Goal: Navigation & Orientation: Find specific page/section

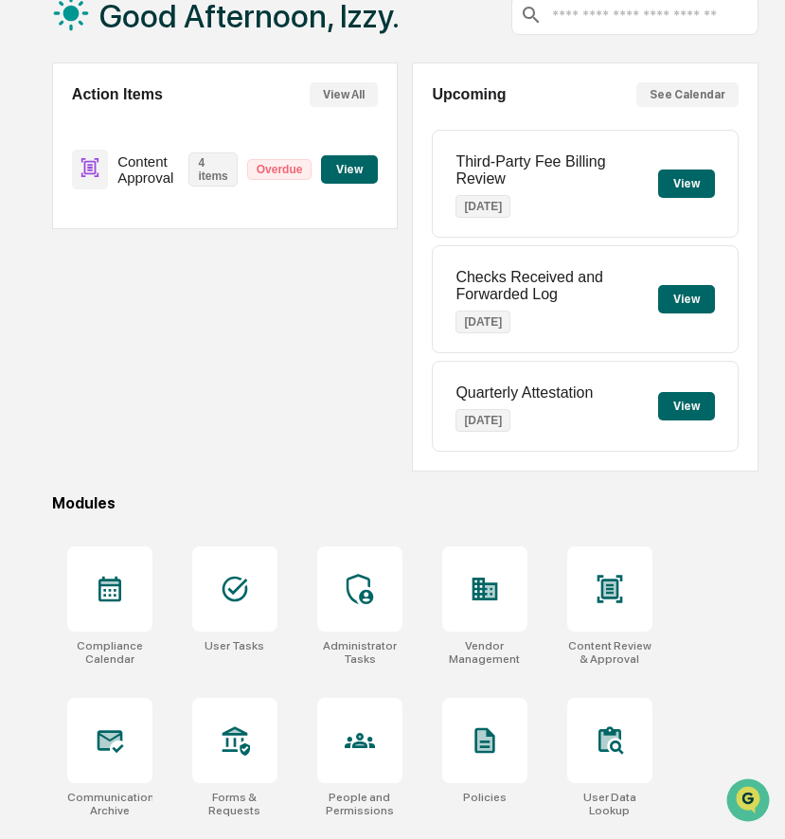
scroll to position [159, 0]
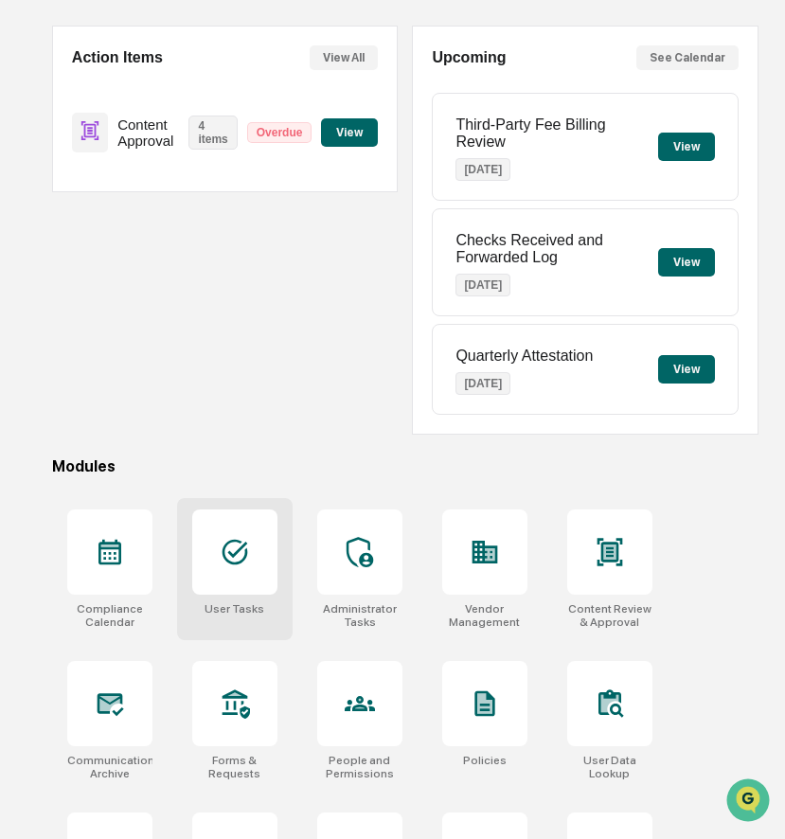
click at [226, 528] on div at bounding box center [234, 551] width 85 height 85
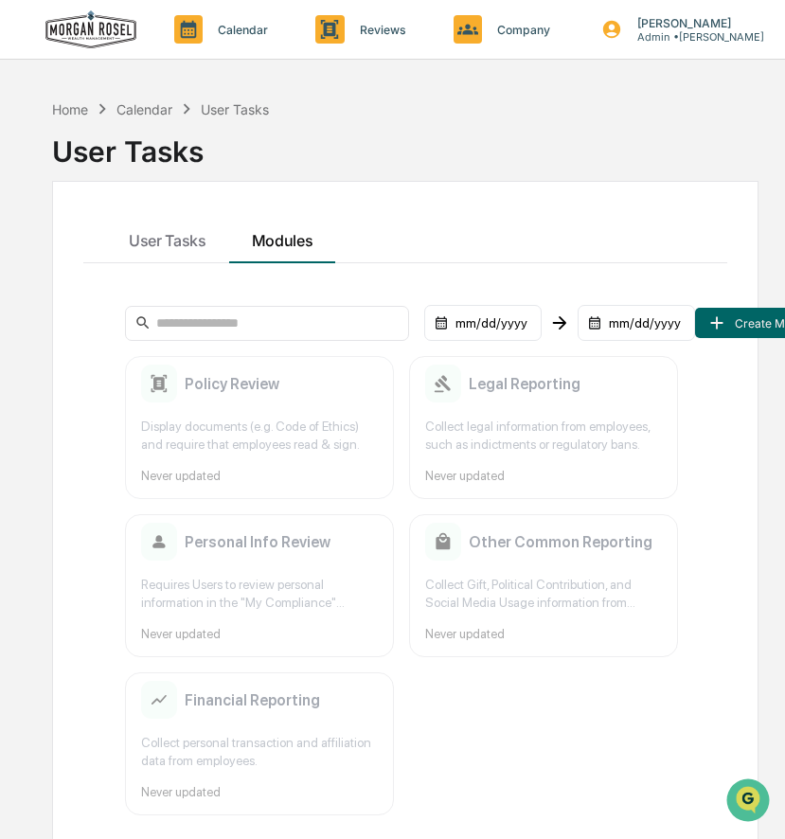
scroll to position [90, 0]
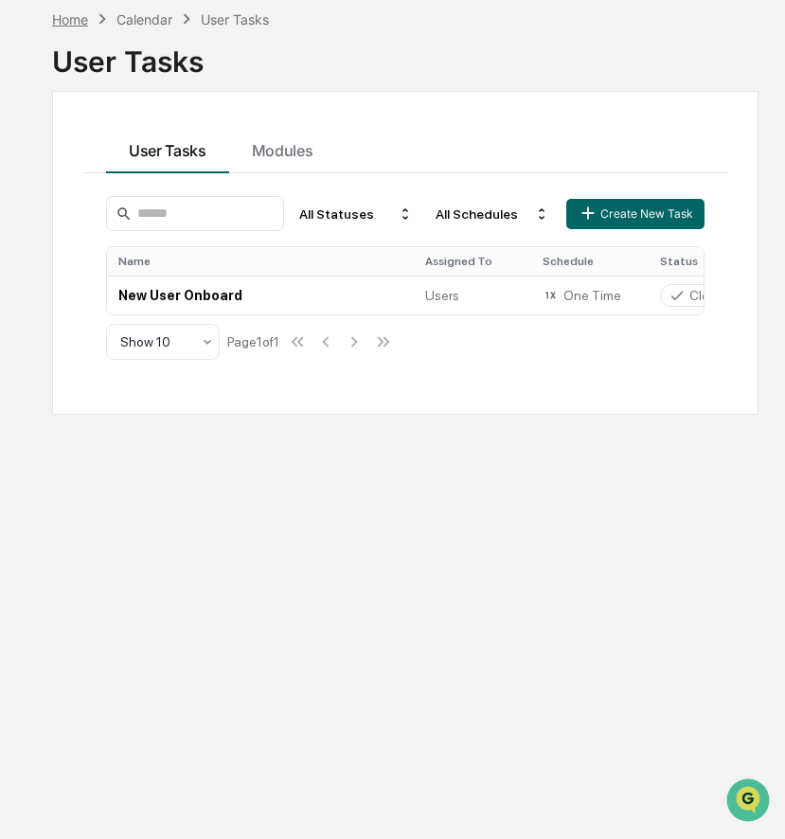
click at [75, 24] on div "Home" at bounding box center [70, 19] width 36 height 16
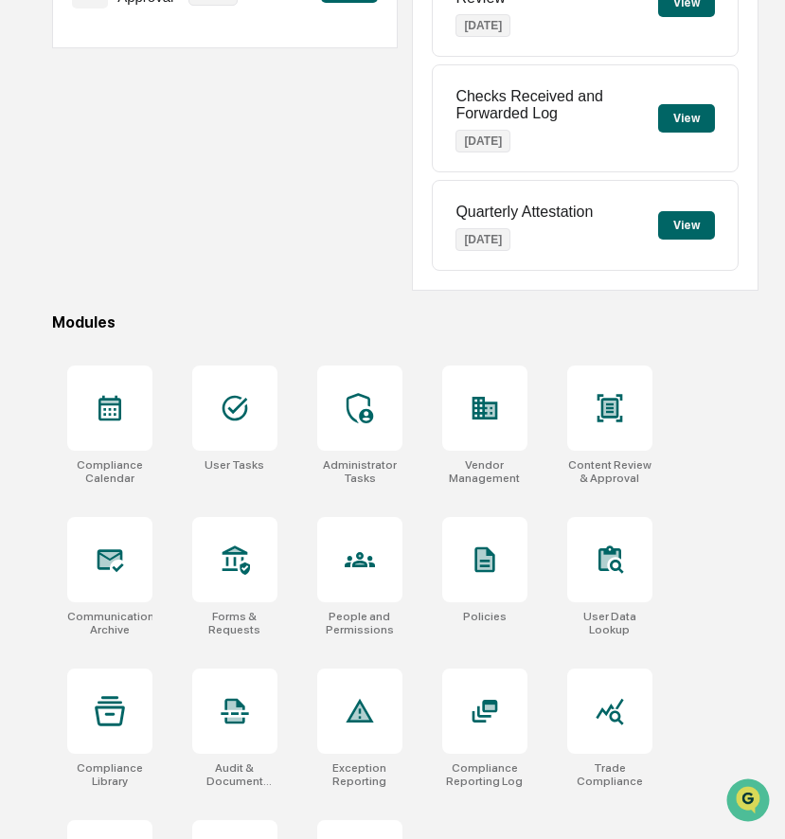
scroll to position [417, 0]
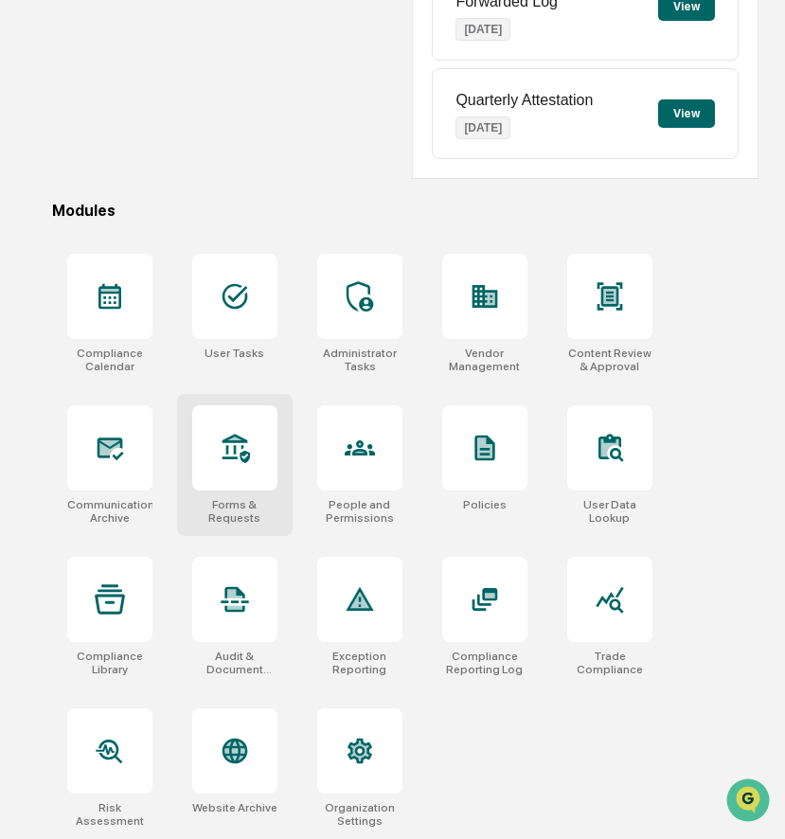
click at [252, 458] on div at bounding box center [234, 447] width 85 height 85
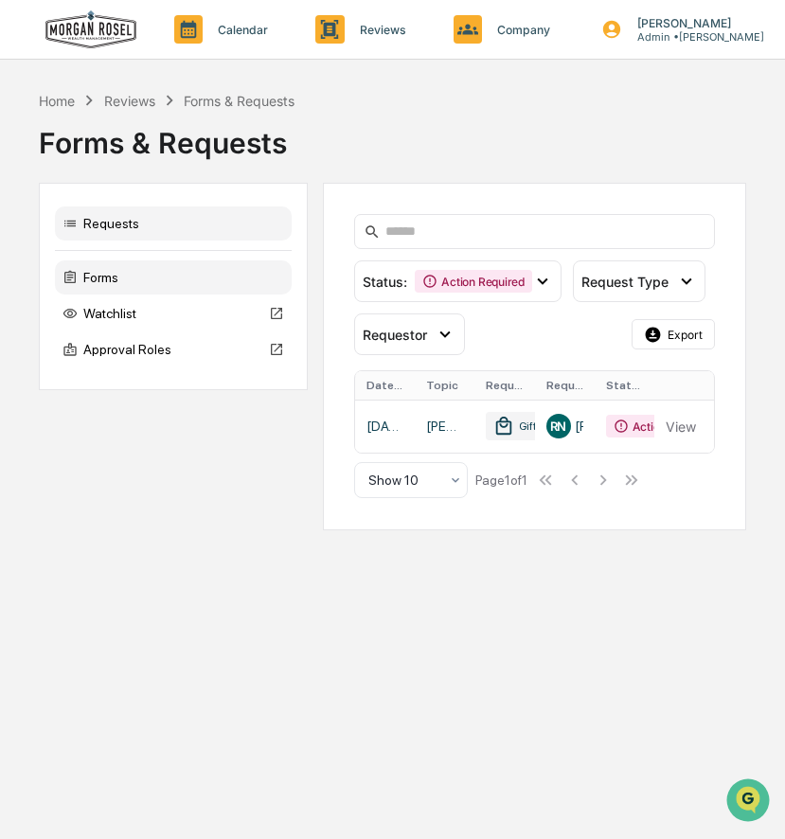
click at [160, 273] on div "Forms" at bounding box center [173, 277] width 237 height 34
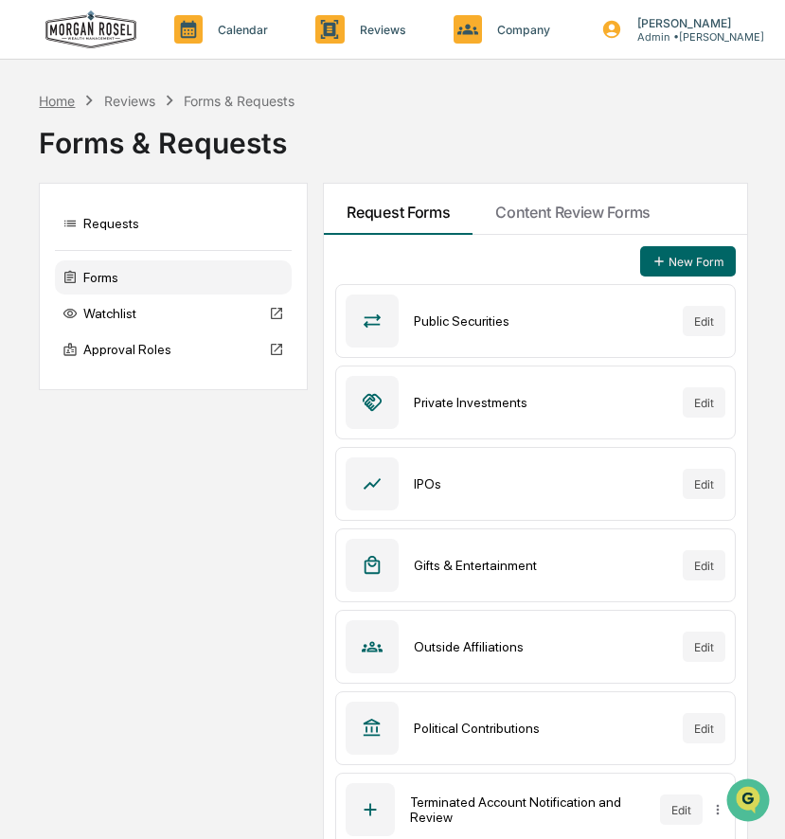
click at [55, 104] on div "Home" at bounding box center [57, 101] width 36 height 16
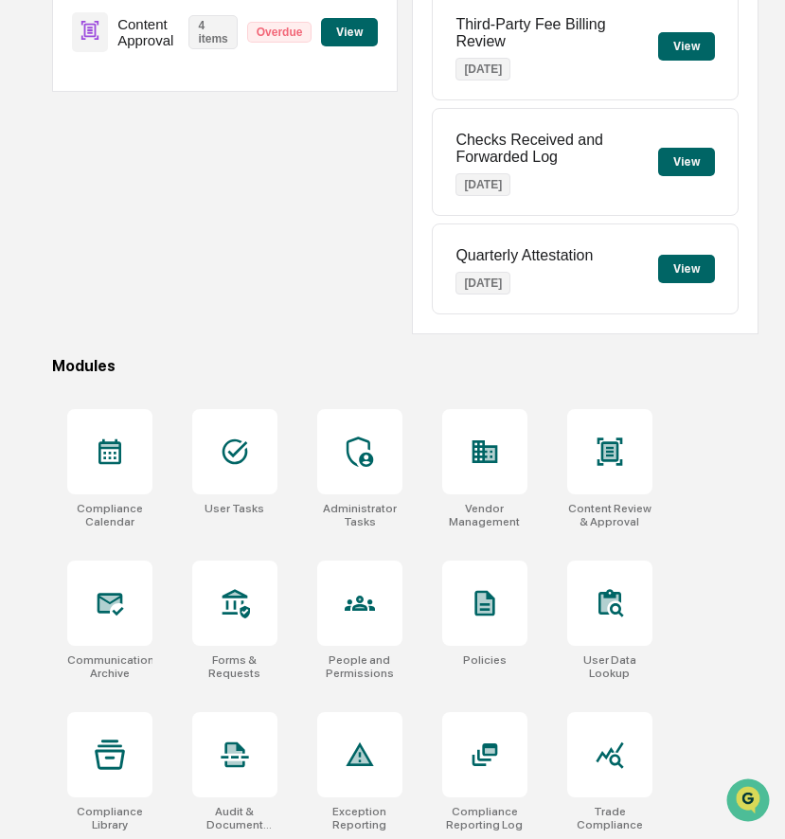
scroll to position [417, 0]
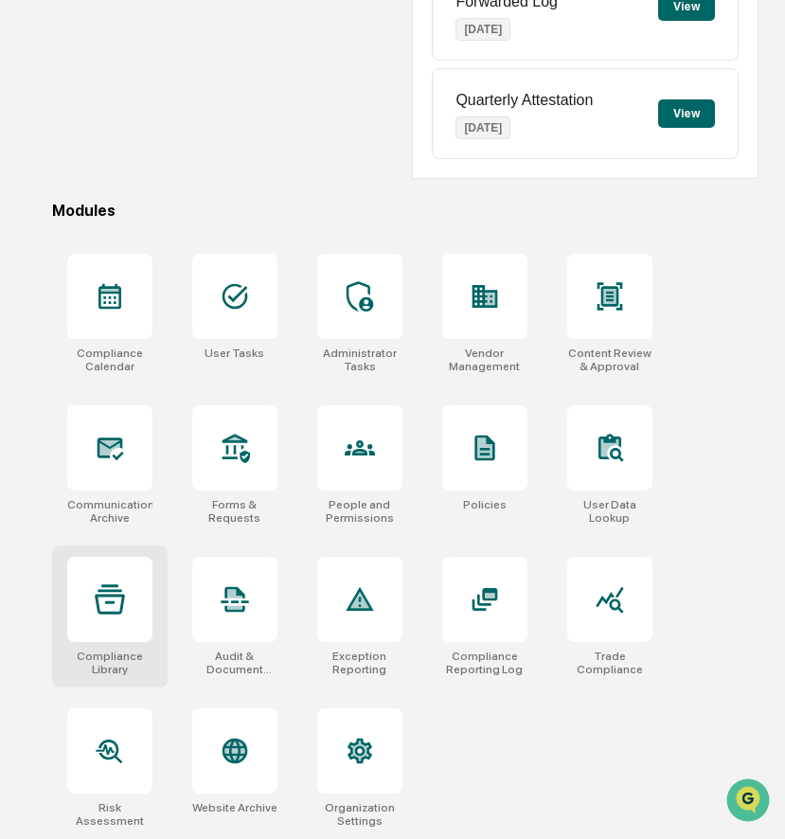
click at [95, 601] on icon at bounding box center [110, 599] width 30 height 30
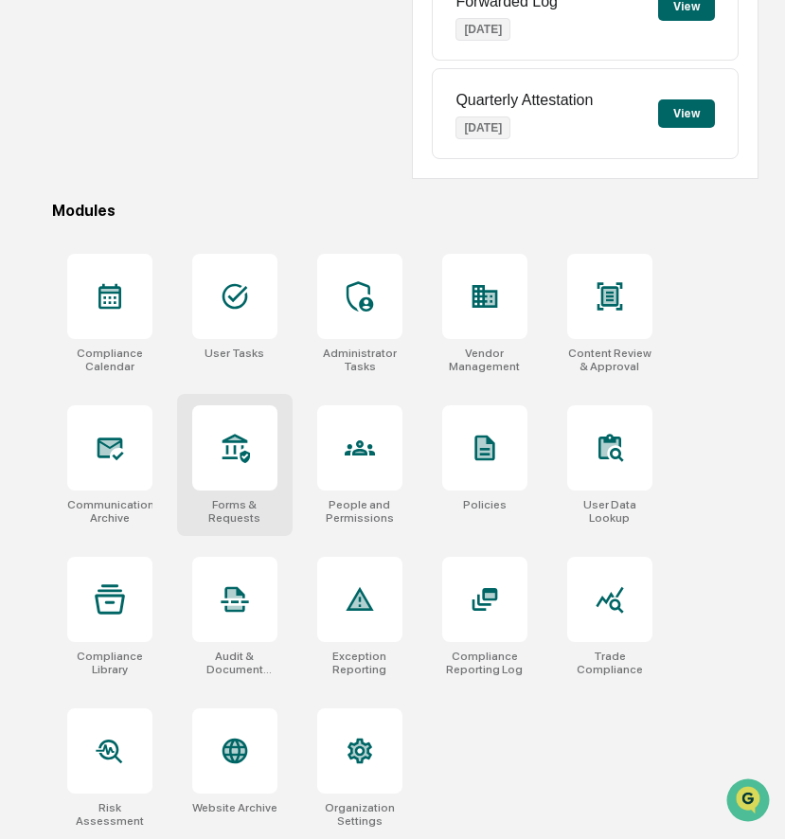
click at [245, 459] on icon at bounding box center [236, 448] width 27 height 29
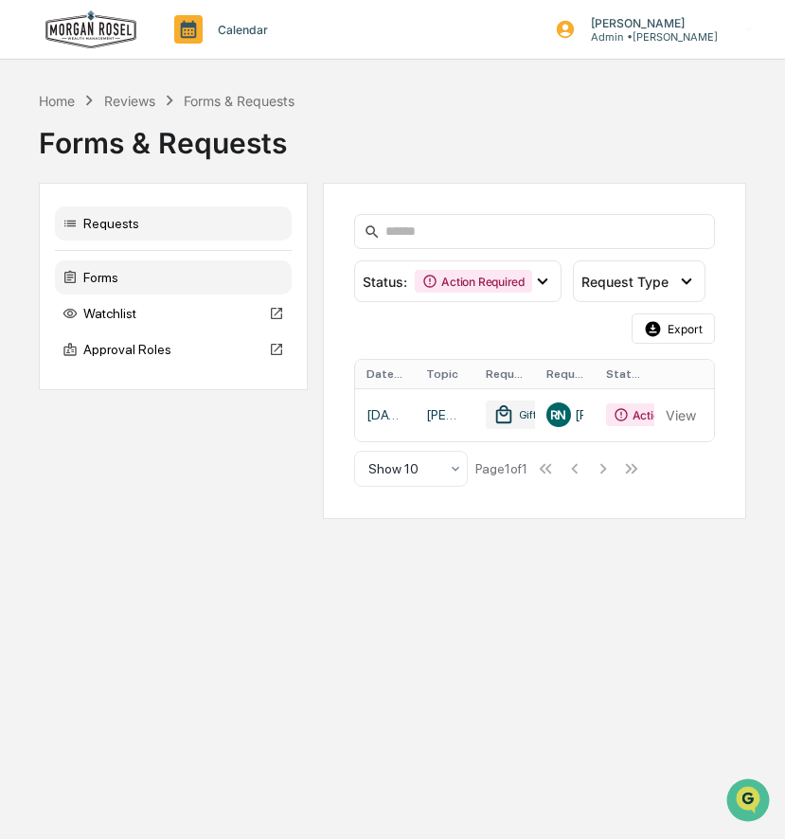
click at [186, 284] on div "Forms" at bounding box center [173, 277] width 237 height 34
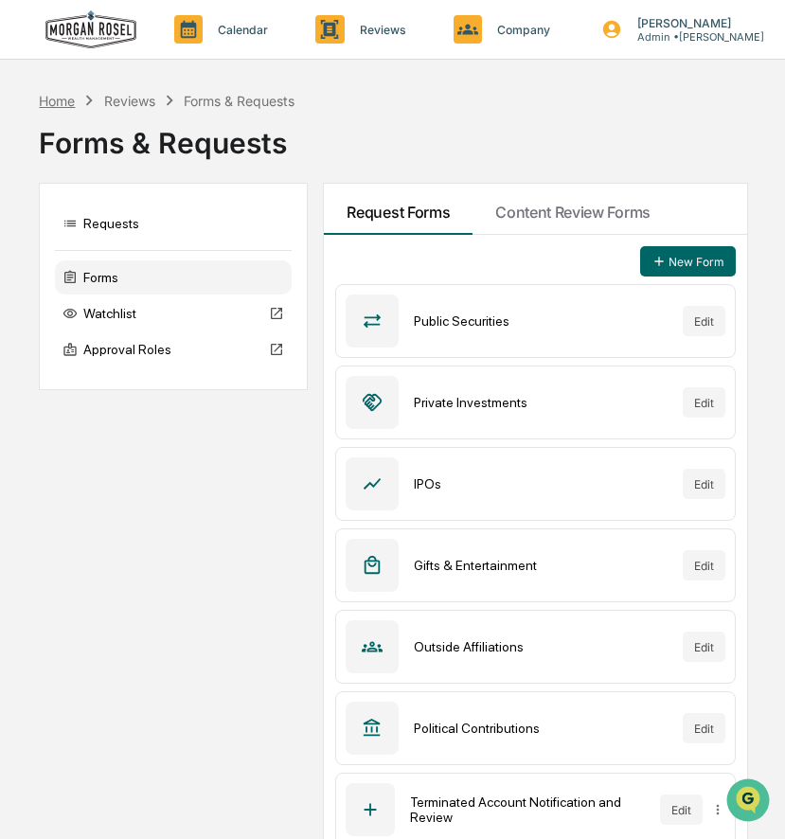
click at [70, 96] on div "Home" at bounding box center [57, 101] width 36 height 16
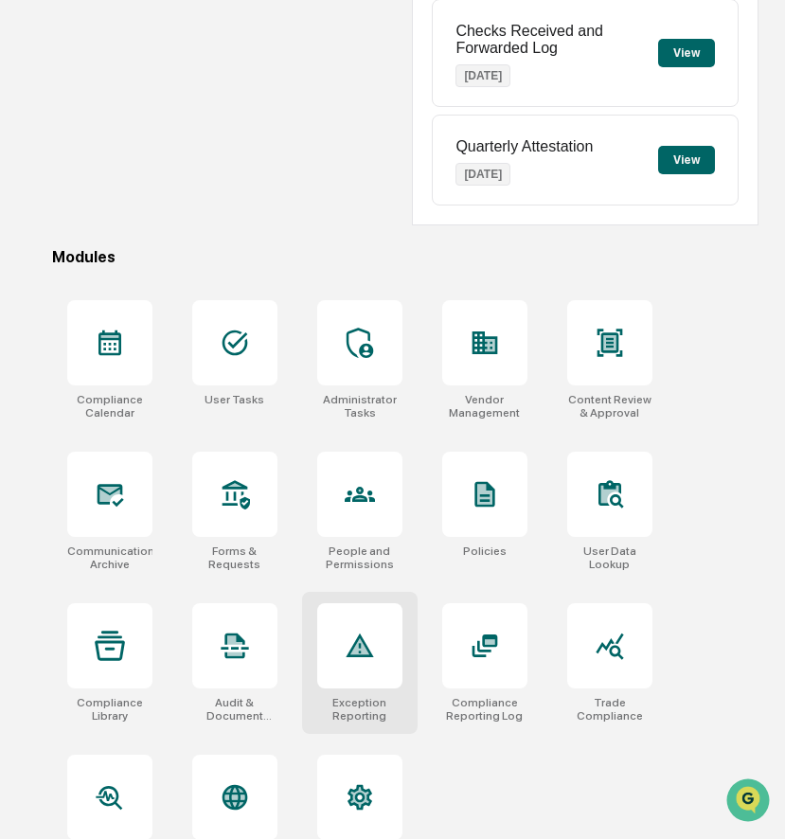
scroll to position [417, 0]
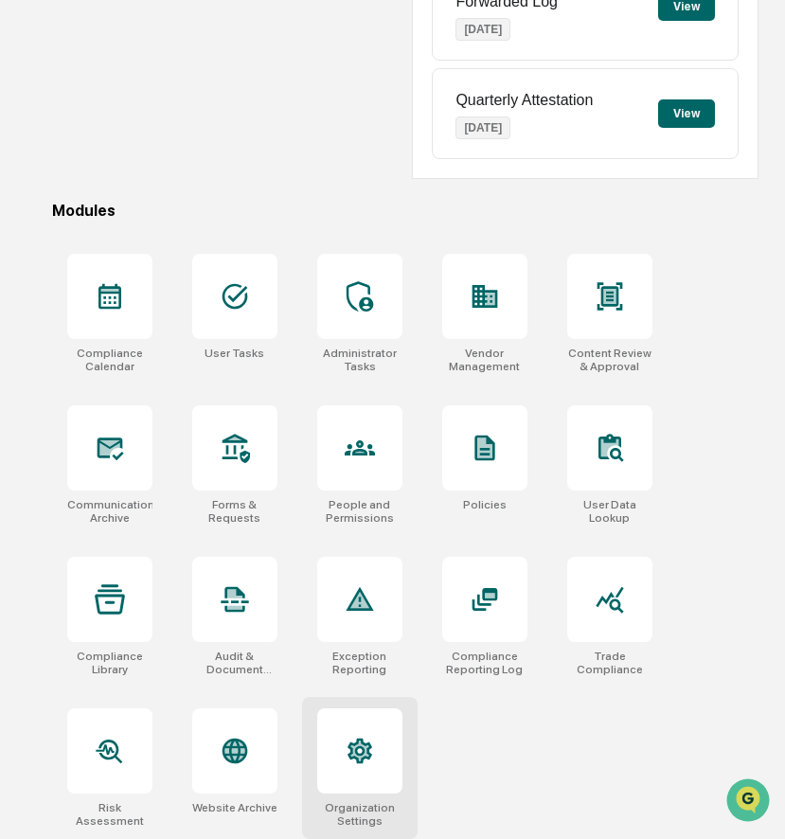
click at [372, 769] on div at bounding box center [359, 750] width 85 height 85
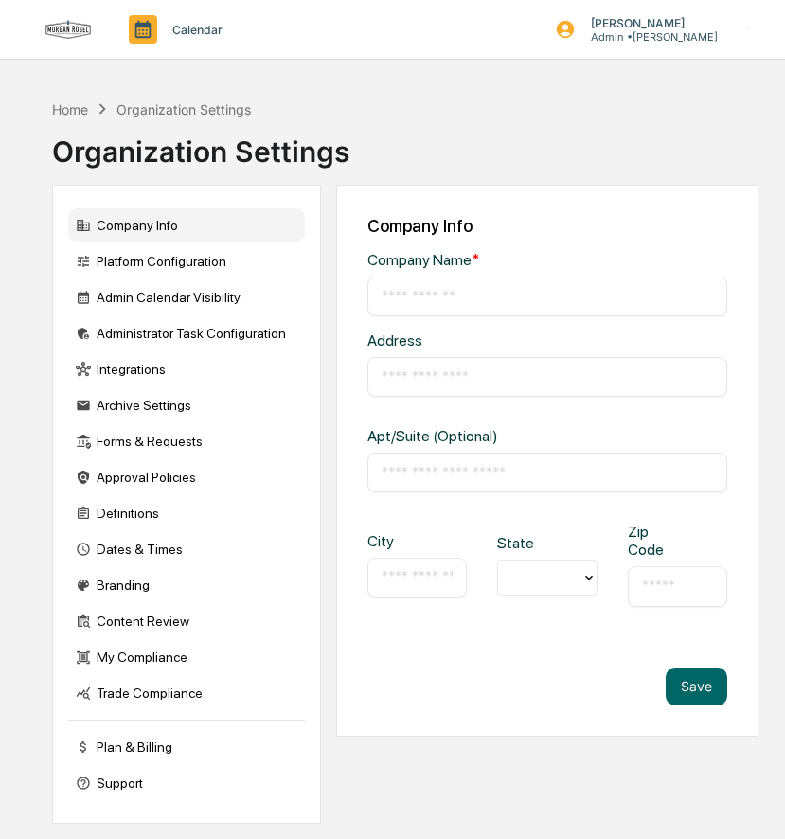
type input "**********"
type input "*********"
type input "**********"
type input "*****"
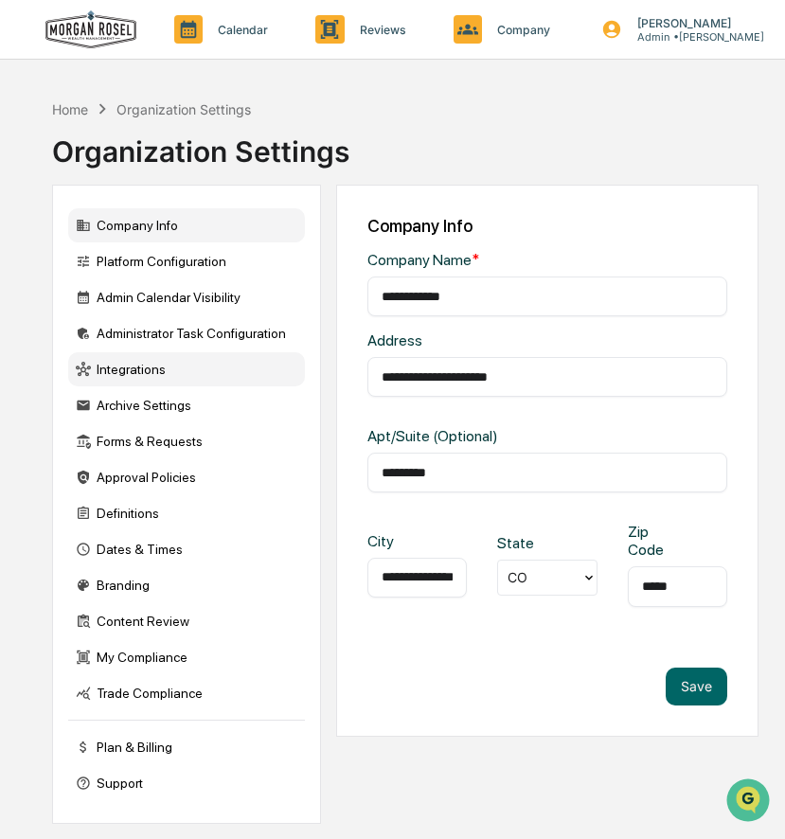
click at [189, 367] on div "Integrations" at bounding box center [186, 369] width 237 height 34
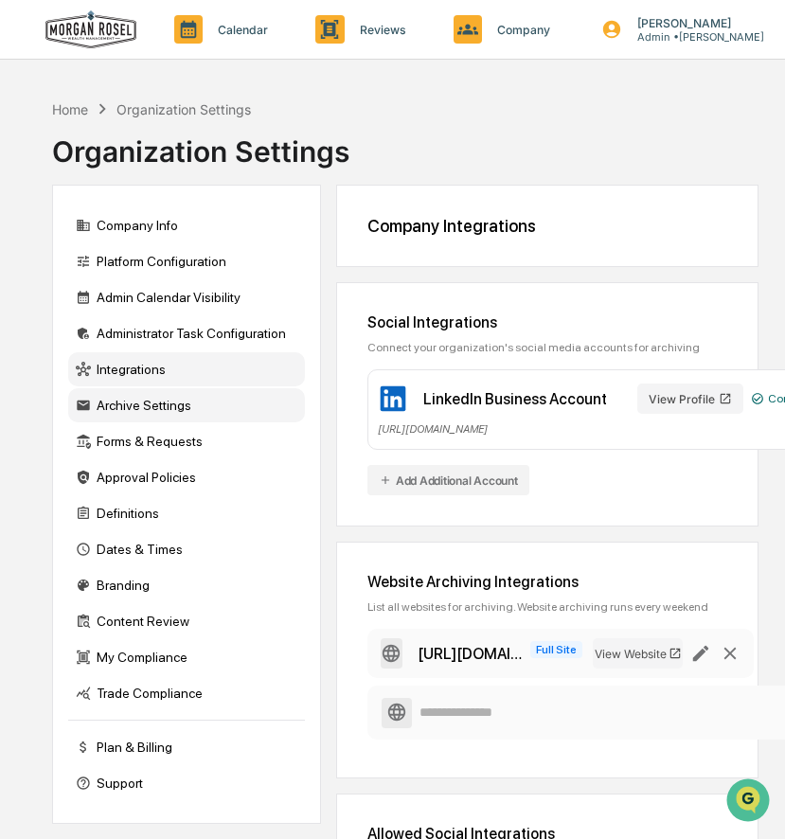
click at [196, 410] on div "Archive Settings" at bounding box center [186, 405] width 237 height 34
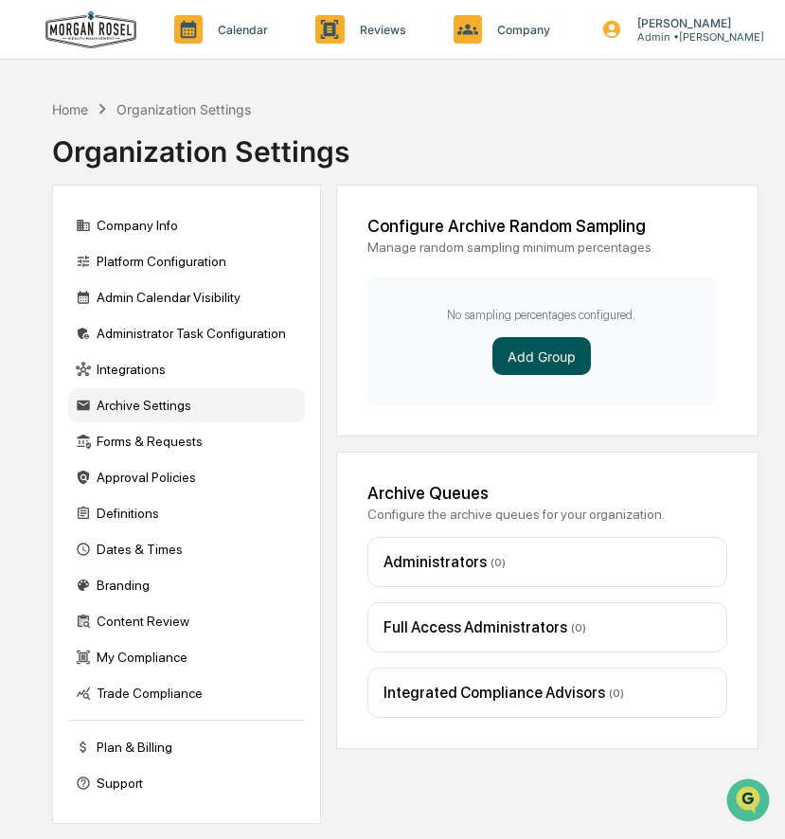
click at [529, 354] on button "Add Group" at bounding box center [541, 356] width 98 height 38
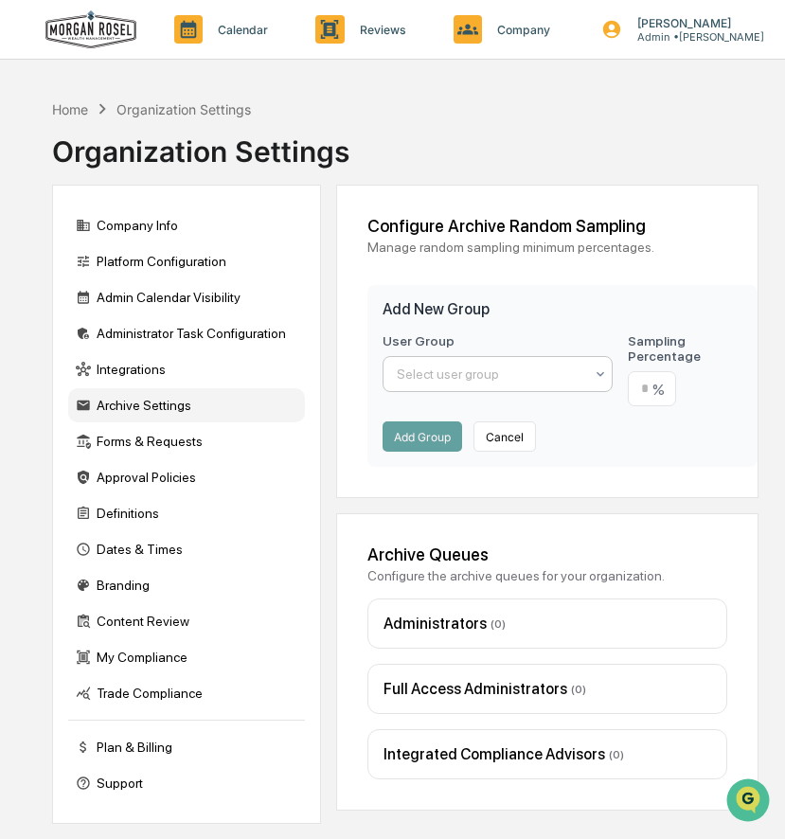
click at [503, 373] on div at bounding box center [490, 374] width 187 height 19
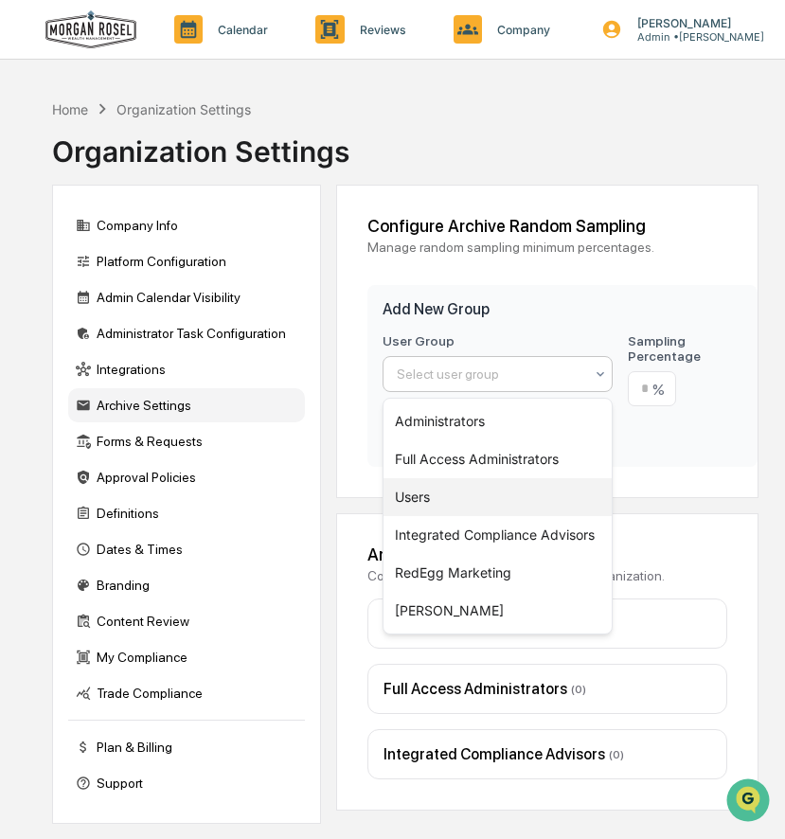
click at [465, 505] on div "Users" at bounding box center [497, 497] width 228 height 38
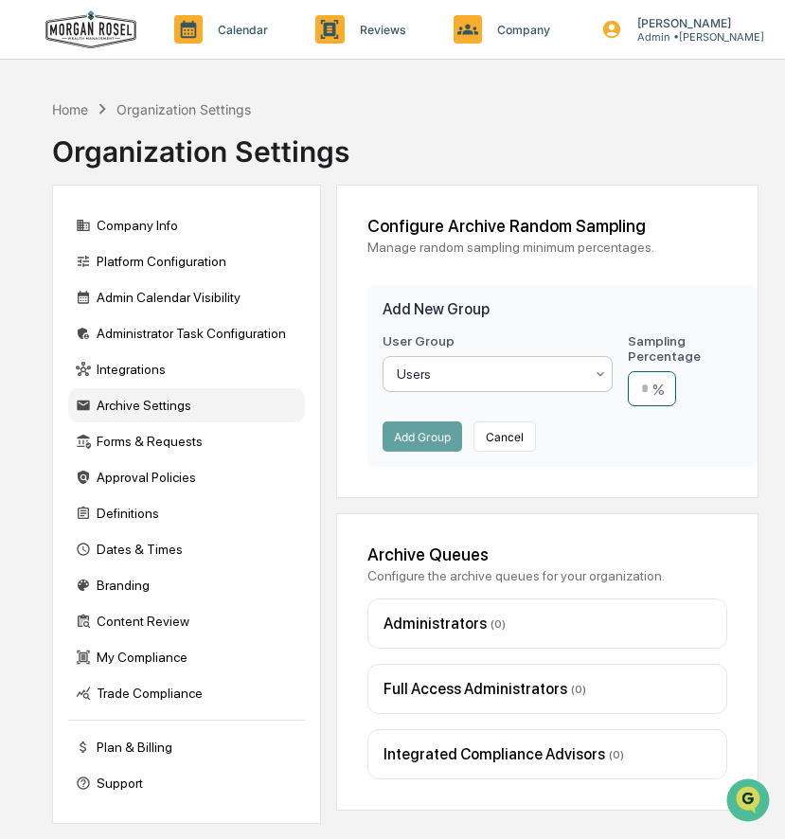
click at [635, 397] on input "number" at bounding box center [652, 388] width 48 height 35
type input "**"
click at [429, 442] on button "Add Group" at bounding box center [423, 436] width 80 height 30
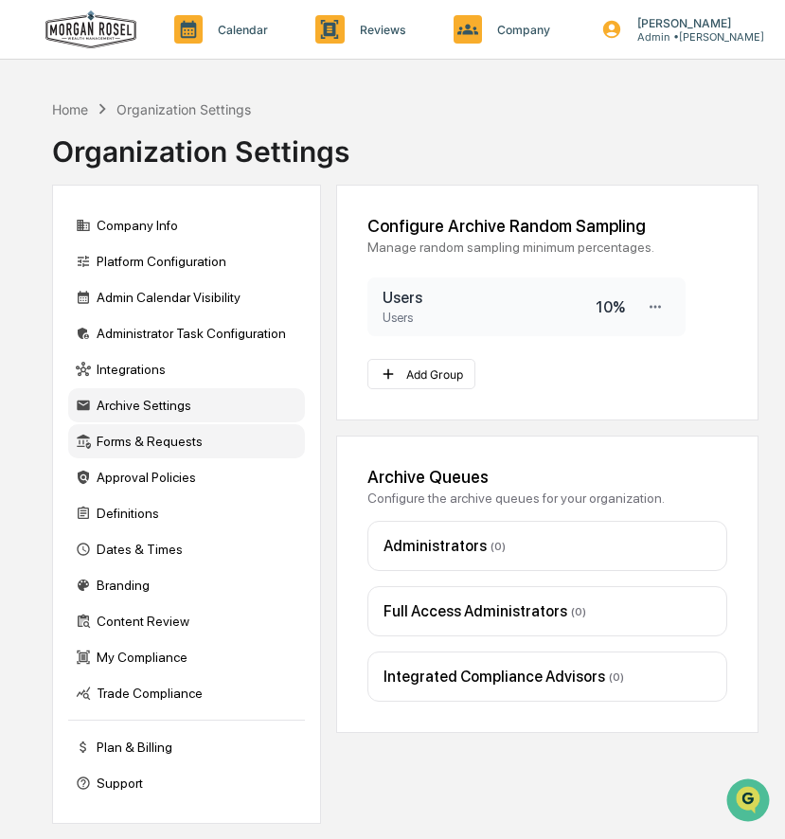
click at [198, 454] on div "Forms & Requests" at bounding box center [186, 441] width 237 height 34
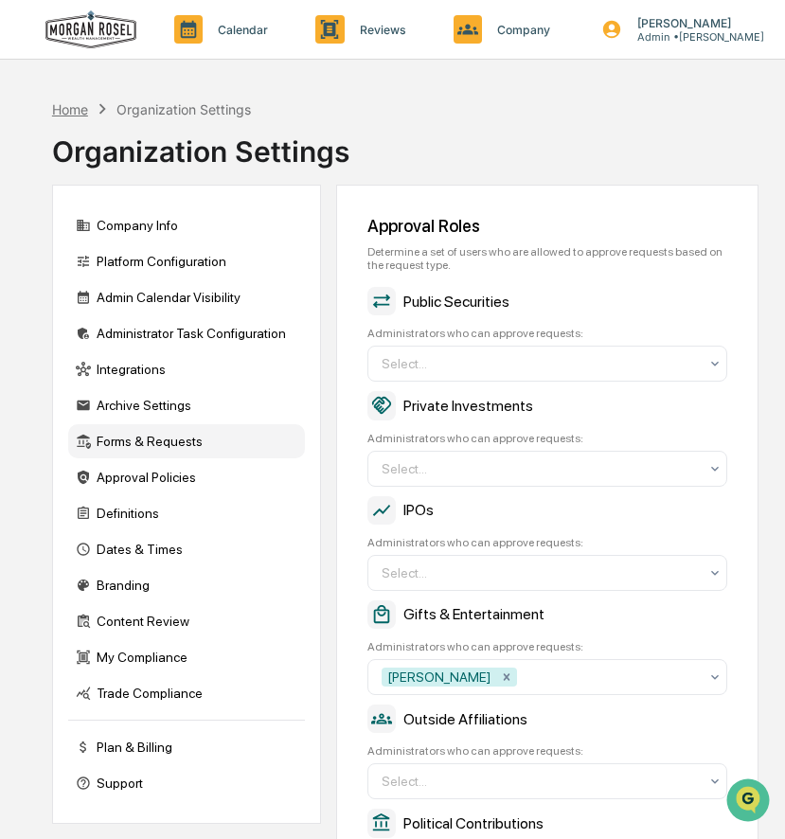
click at [65, 111] on div "Home" at bounding box center [70, 109] width 36 height 16
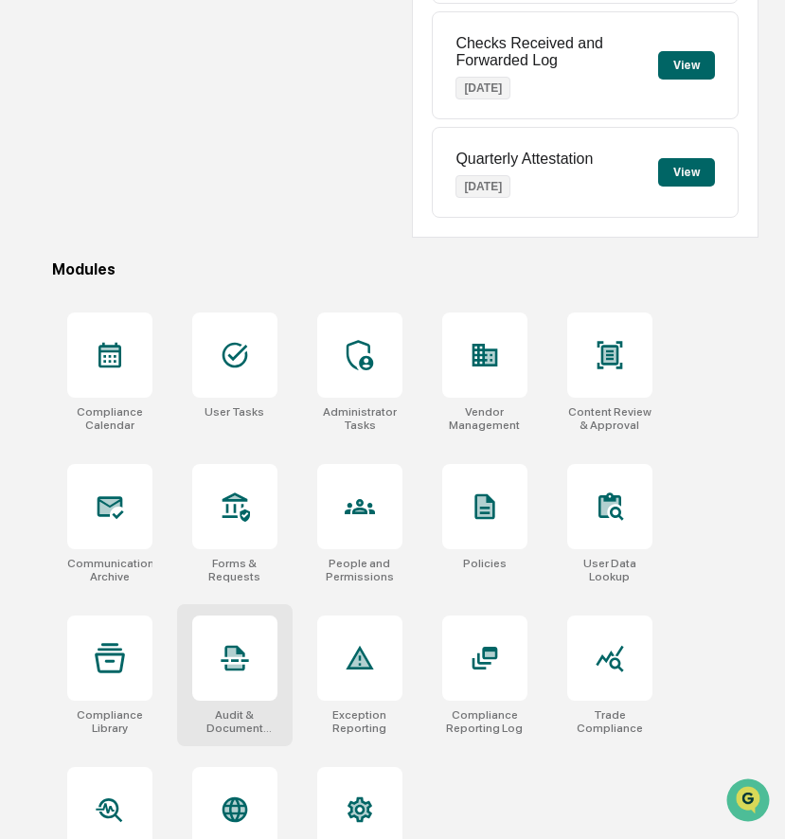
scroll to position [417, 0]
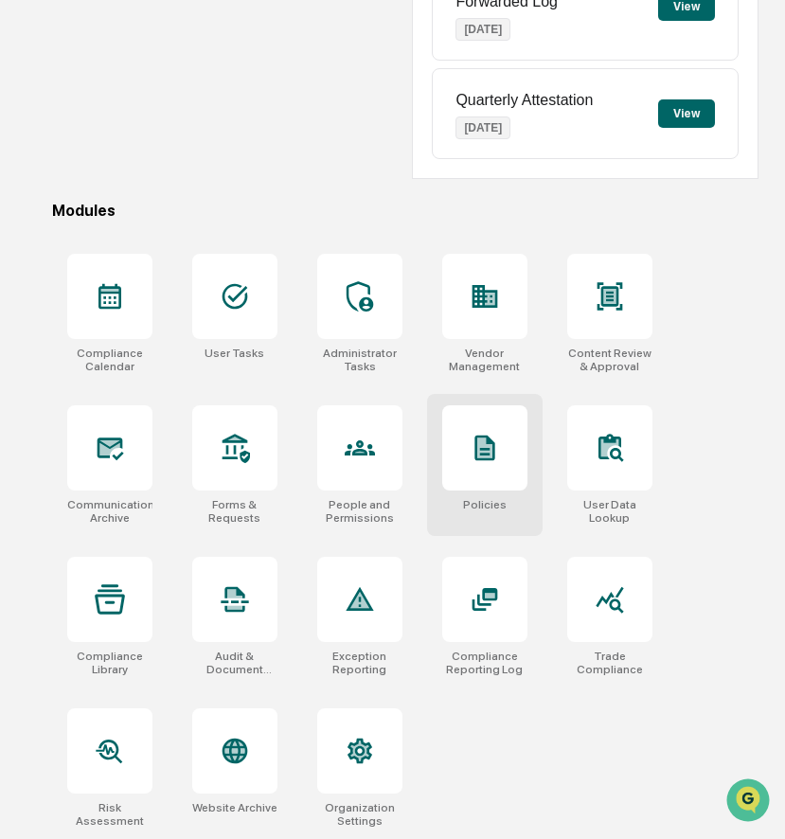
click at [522, 456] on div at bounding box center [484, 447] width 85 height 85
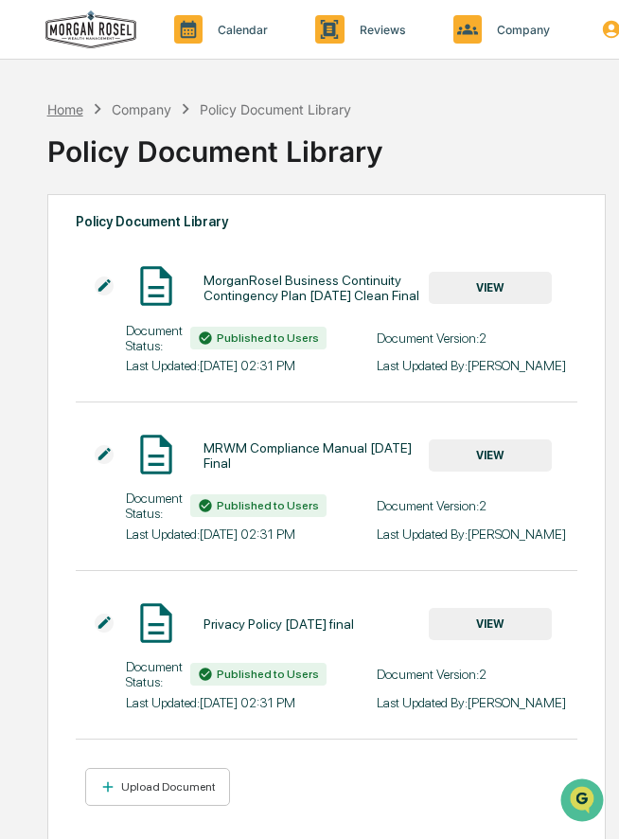
click at [72, 106] on div "Home" at bounding box center [65, 109] width 36 height 16
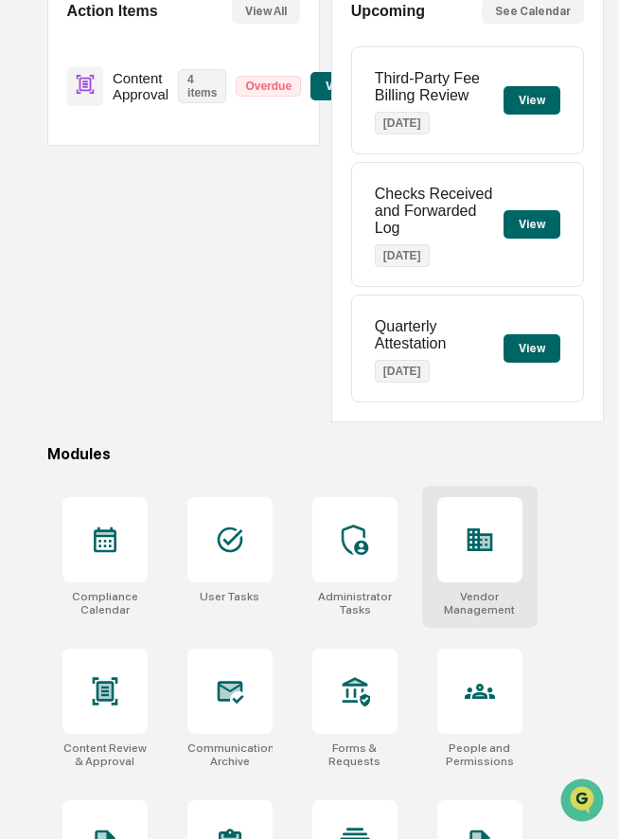
scroll to position [208, 0]
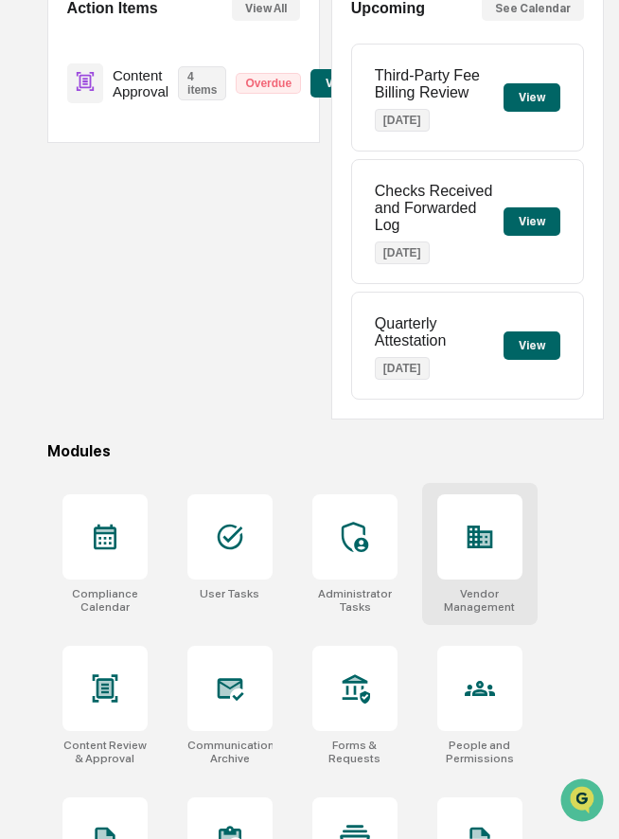
click at [487, 580] on div at bounding box center [479, 536] width 85 height 85
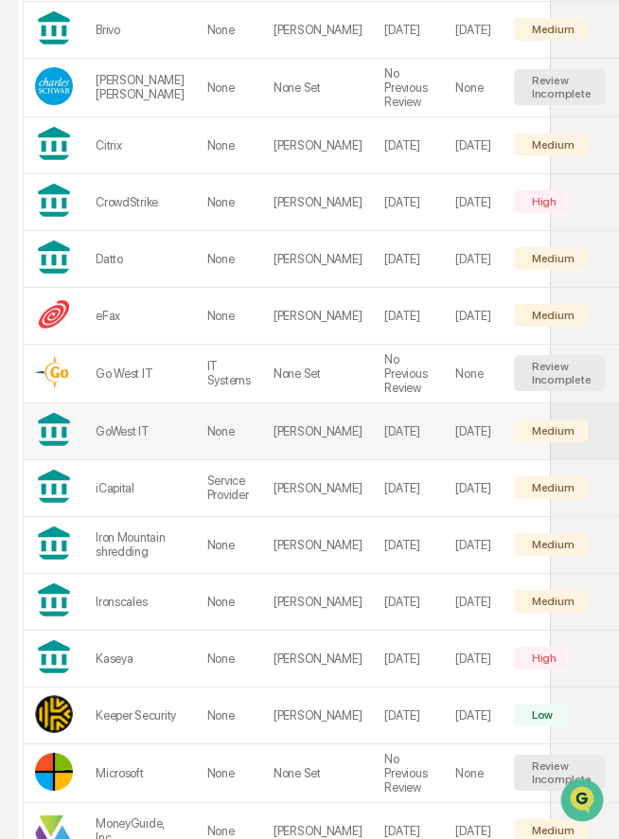
scroll to position [0, 54]
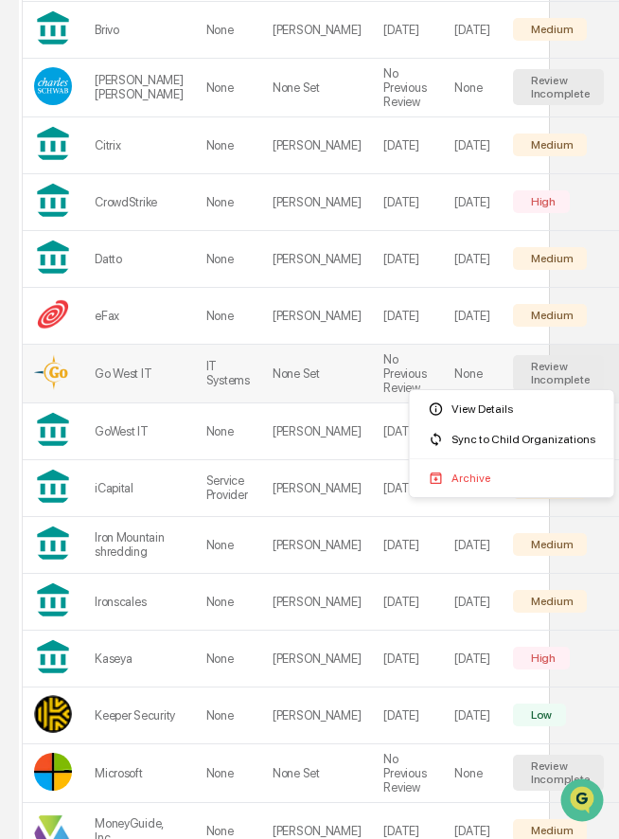
click at [497, 484] on div "Archive" at bounding box center [512, 478] width 197 height 30
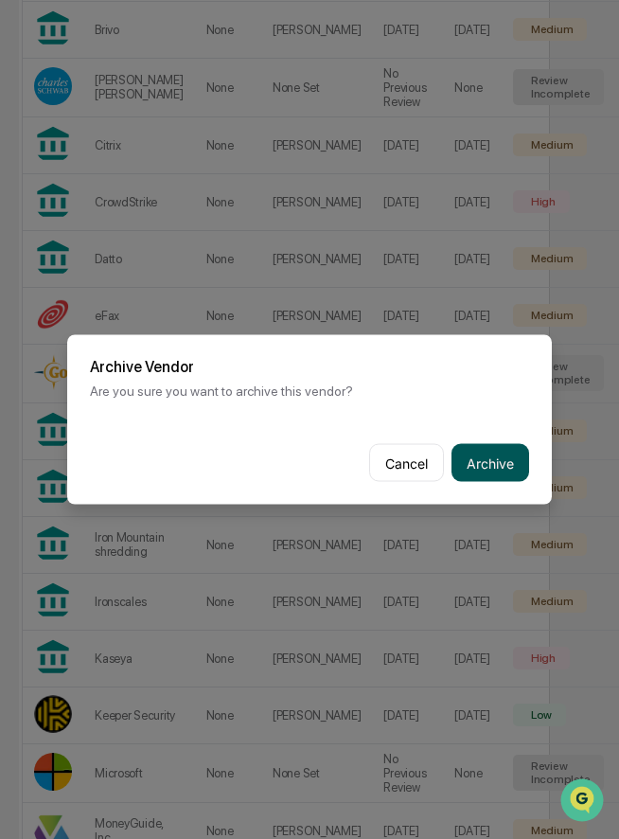
click at [499, 457] on button "Archive" at bounding box center [491, 463] width 78 height 38
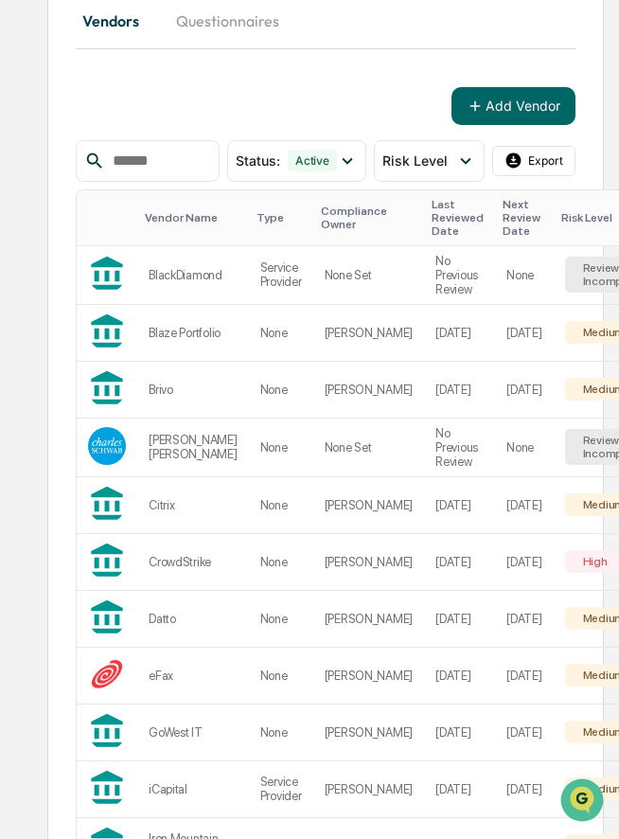
scroll to position [0, 0]
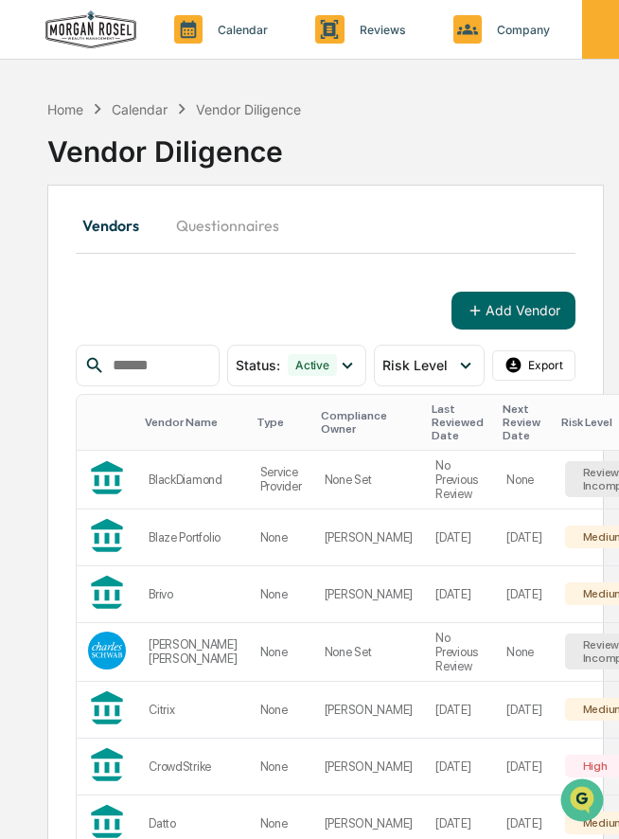
click at [608, 29] on icon at bounding box center [611, 29] width 21 height 21
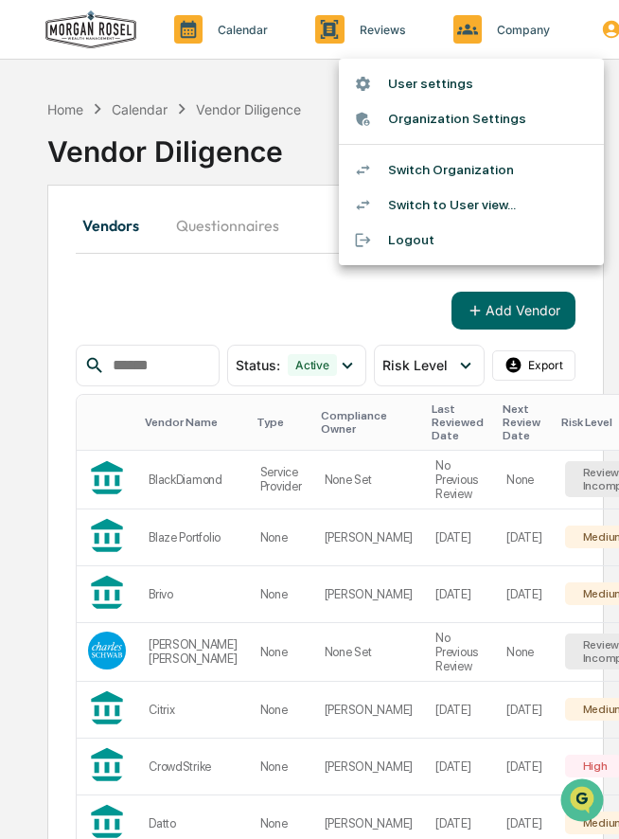
click at [437, 168] on li "Switch Organization" at bounding box center [471, 169] width 265 height 35
